Goal: Task Accomplishment & Management: Manage account settings

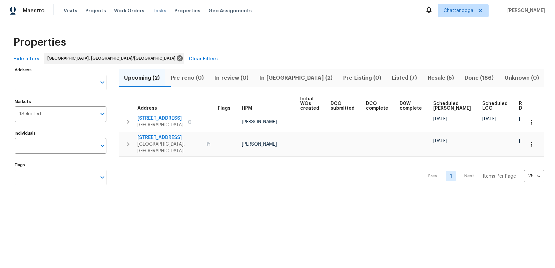
click at [153, 11] on span "Tasks" at bounding box center [160, 10] width 14 height 5
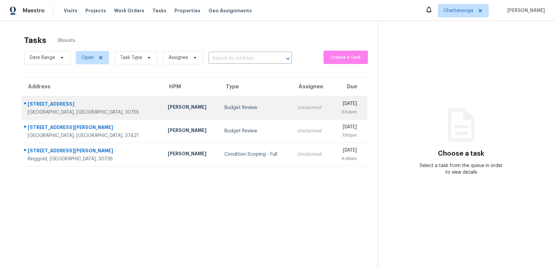
click at [225, 107] on div "Budget Review" at bounding box center [256, 107] width 62 height 7
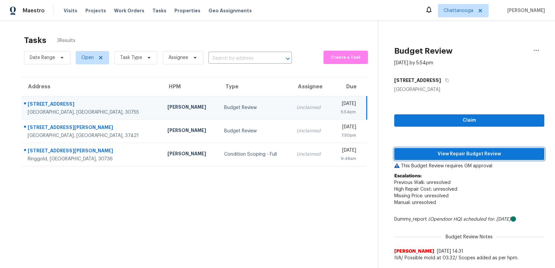
click at [426, 155] on span "View Repair Budget Review" at bounding box center [470, 154] width 140 height 8
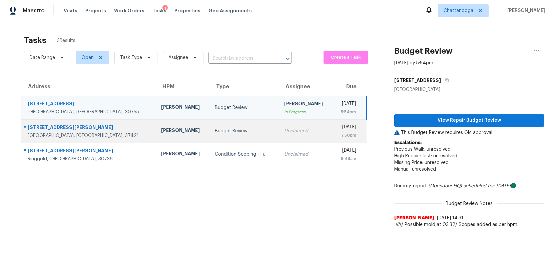
click at [215, 132] on div "Budget Review" at bounding box center [244, 131] width 58 height 7
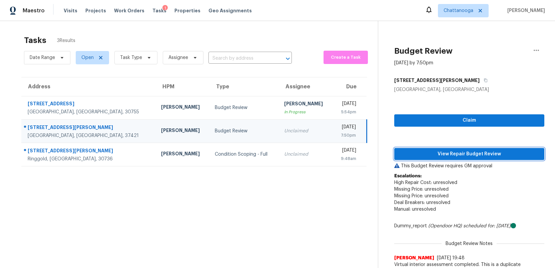
click at [429, 154] on span "View Repair Budget Review" at bounding box center [470, 154] width 140 height 8
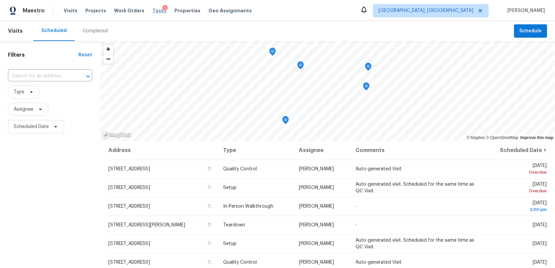
click at [155, 9] on span "Tasks" at bounding box center [160, 10] width 14 height 5
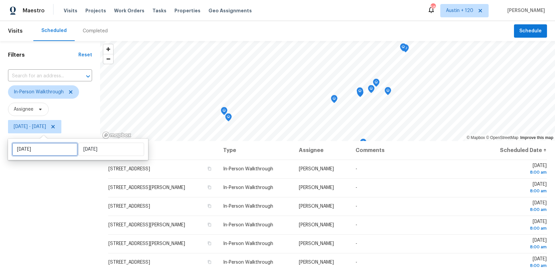
select select "9"
select select "2025"
select select "10"
select select "2025"
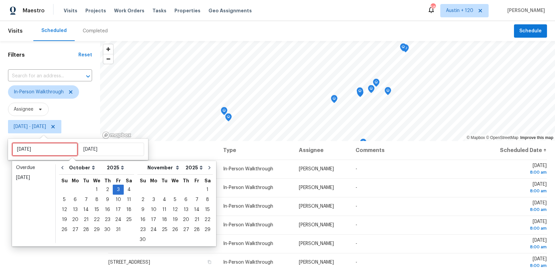
click at [50, 148] on input "Fri, Oct 03" at bounding box center [45, 149] width 66 height 13
type input "Tue, Oct 07"
type input "Fri, Oct 10"
click at [125, 189] on div "4" at bounding box center [129, 189] width 10 height 9
type input "Sat, Oct 04"
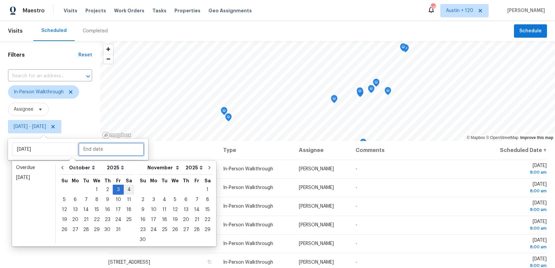
type input "Fri, Oct 03"
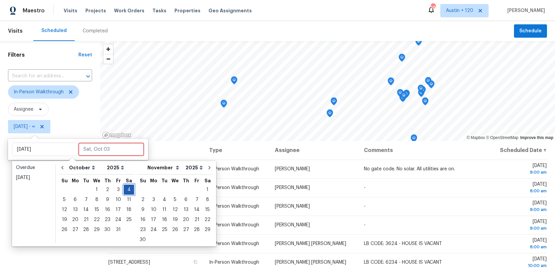
click at [125, 189] on div "4" at bounding box center [129, 189] width 10 height 9
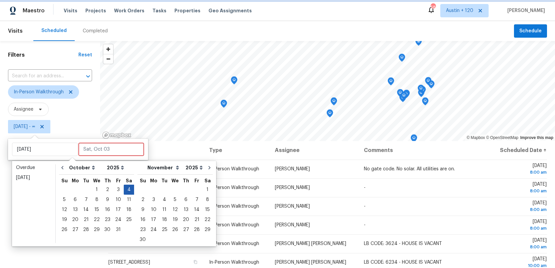
type input "Sat, Oct 04"
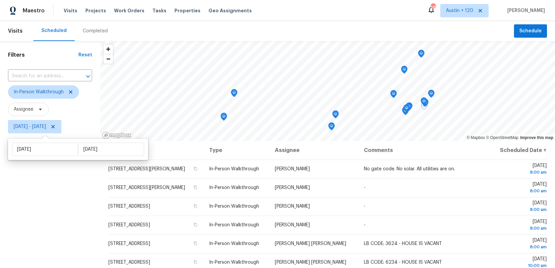
click at [49, 212] on div "Filters Reset ​ In-Person Walkthrough Assignee Sat, Oct 04 - Sat, Oct 04" at bounding box center [50, 198] width 100 height 315
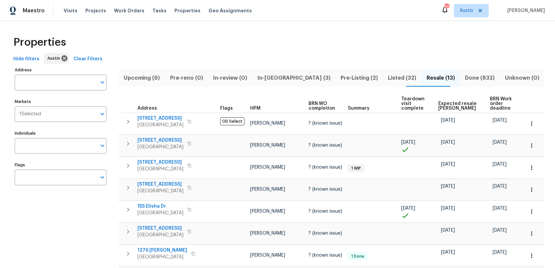
scroll to position [9, 0]
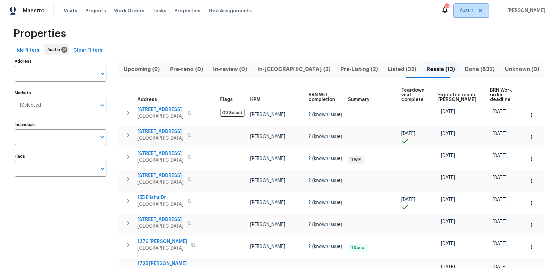
click at [474, 10] on span "Austin" at bounding box center [467, 10] width 14 height 7
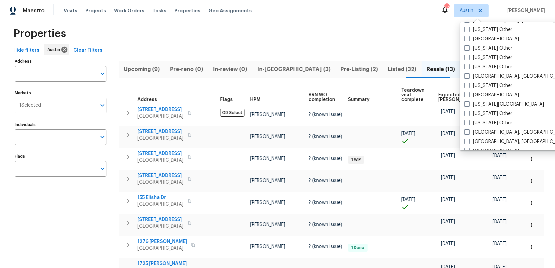
scroll to position [348, 0]
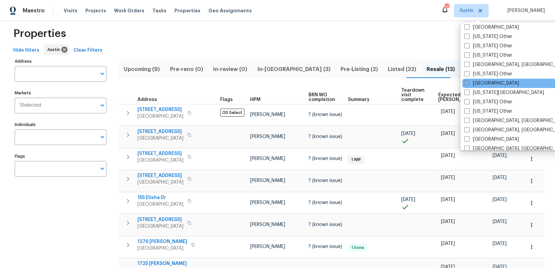
click at [466, 83] on span at bounding box center [467, 82] width 5 height 5
click at [466, 83] on input "Jacksonville" at bounding box center [467, 82] width 4 height 4
checkbox input "true"
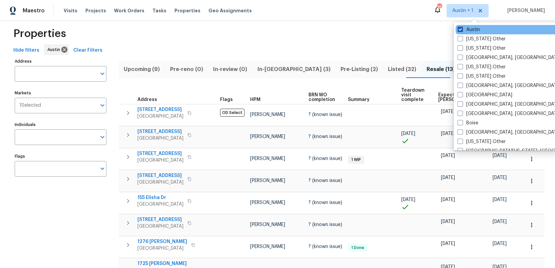
click at [459, 28] on span at bounding box center [460, 29] width 5 height 5
click at [459, 28] on input "Austin" at bounding box center [460, 28] width 4 height 4
checkbox input "false"
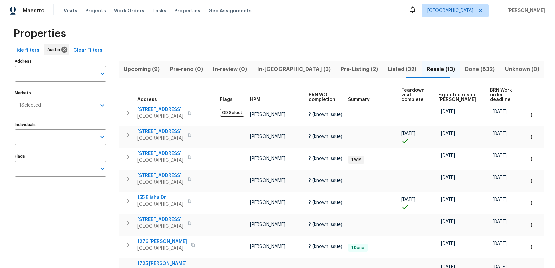
click at [387, 32] on div "Properties" at bounding box center [278, 33] width 534 height 21
click at [153, 9] on span "Tasks" at bounding box center [160, 10] width 14 height 5
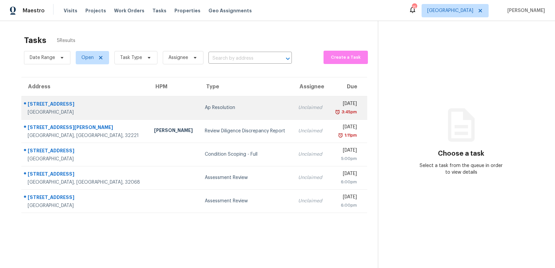
click at [205, 110] on div "Ap Resolution" at bounding box center [246, 107] width 83 height 7
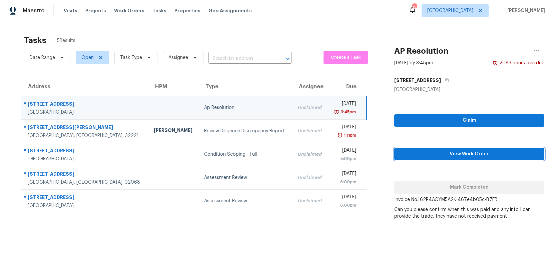
click at [461, 153] on span "View Work Order" at bounding box center [470, 154] width 140 height 8
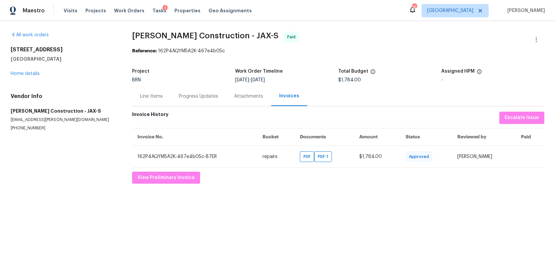
click at [146, 94] on div "Line Items" at bounding box center [151, 96] width 23 height 7
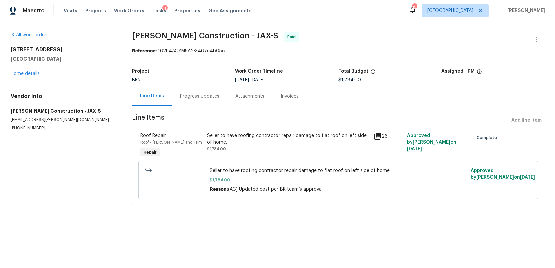
click at [195, 96] on div "Progress Updates" at bounding box center [199, 96] width 39 height 7
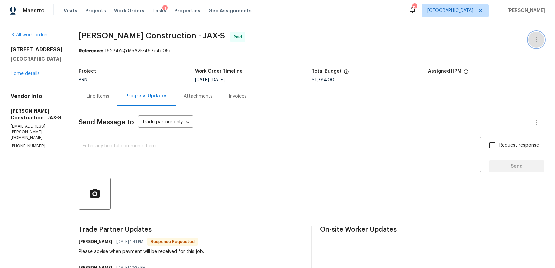
click at [537, 40] on icon "button" at bounding box center [537, 40] width 8 height 8
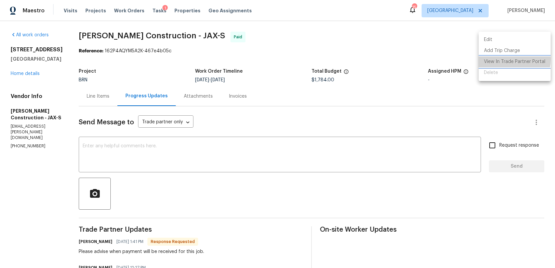
click at [505, 60] on li "View In Trade Partner Portal" at bounding box center [515, 61] width 72 height 11
click at [376, 62] on div at bounding box center [277, 134] width 555 height 268
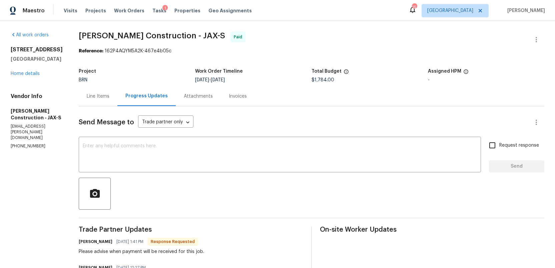
click at [87, 96] on div "Line Items" at bounding box center [98, 96] width 23 height 7
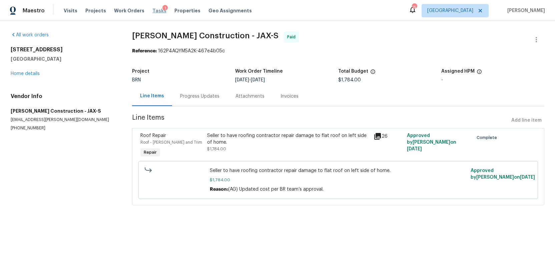
click at [153, 10] on span "Tasks" at bounding box center [160, 10] width 14 height 5
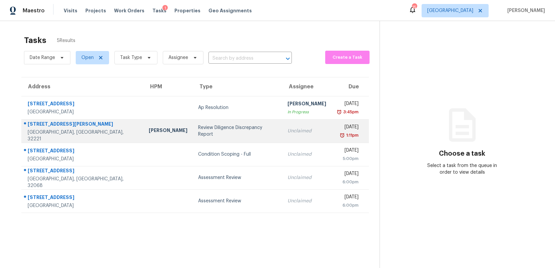
click at [214, 129] on div "Review Diligence Discrepancy Report" at bounding box center [237, 131] width 79 height 13
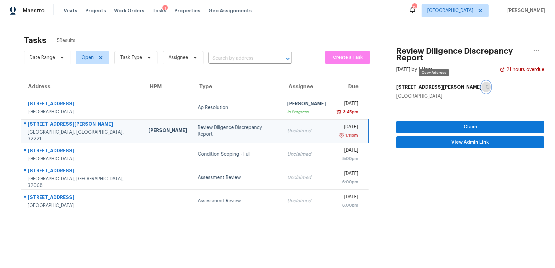
click at [486, 87] on icon "button" at bounding box center [488, 87] width 4 height 4
click at [535, 49] on icon "button" at bounding box center [537, 50] width 8 height 8
click at [492, 50] on div "Cancel this task" at bounding box center [499, 51] width 52 height 7
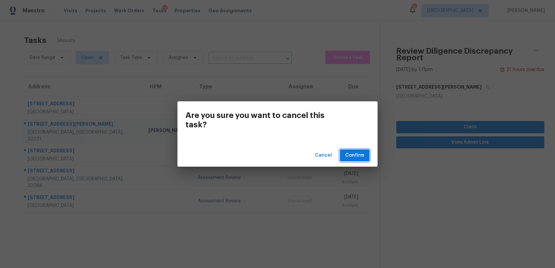
click at [358, 155] on span "Confirm" at bounding box center [355, 156] width 19 height 8
